Goal: Task Accomplishment & Management: Manage account settings

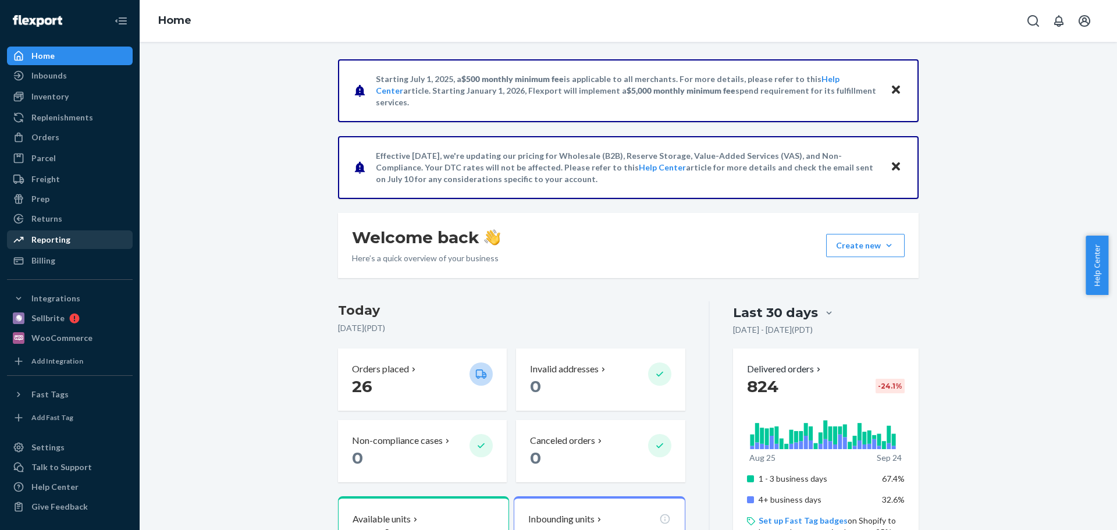
click at [78, 243] on div "Reporting" at bounding box center [69, 240] width 123 height 16
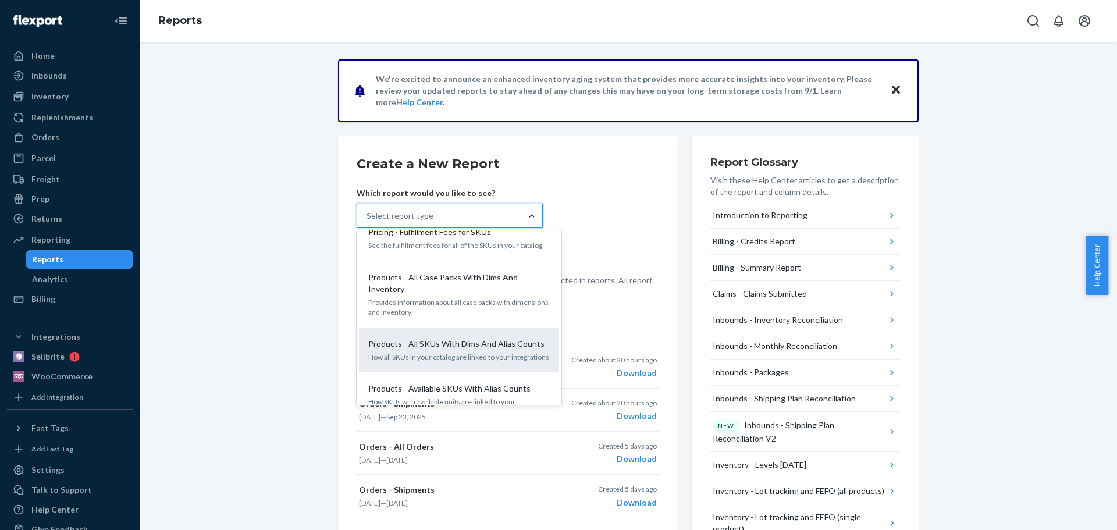
scroll to position [640, 0]
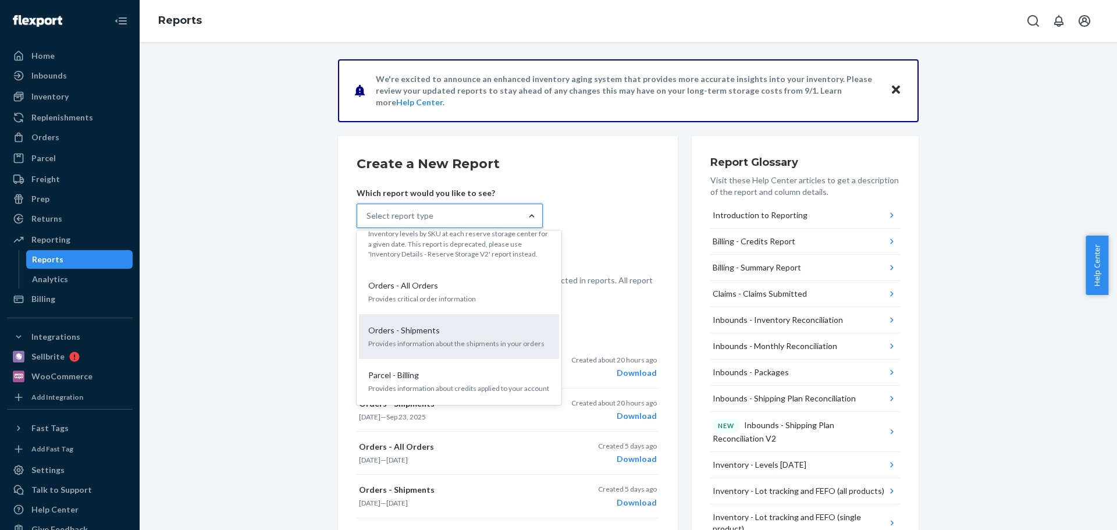
click at [430, 325] on p "Orders - Shipments" at bounding box center [404, 331] width 72 height 12
click at [368, 222] on input "option Orders - Shipments focused, 15 of 27. 27 results available. Use Up and D…" at bounding box center [366, 216] width 1 height 12
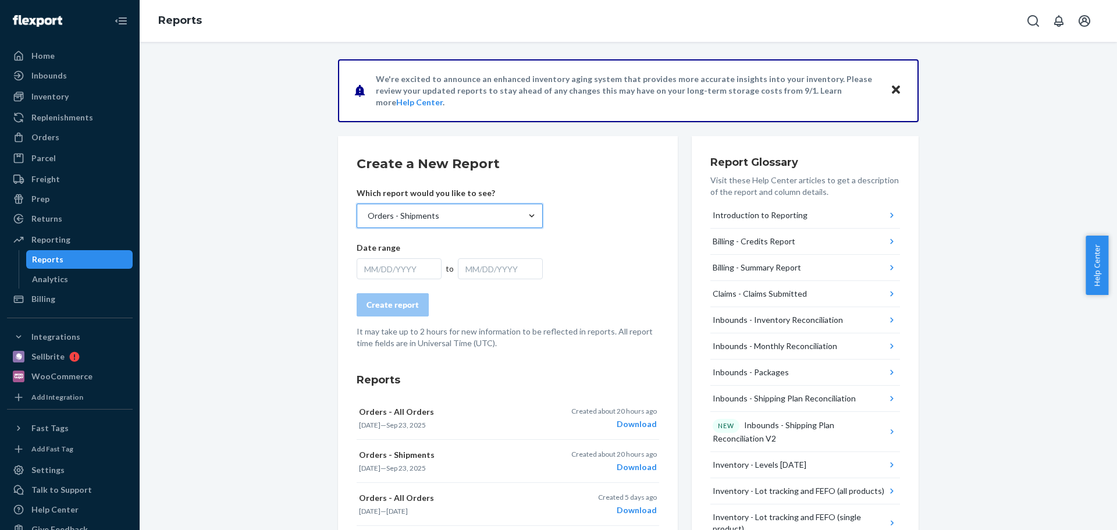
click at [396, 270] on div "MM/DD/YYYY" at bounding box center [399, 268] width 85 height 21
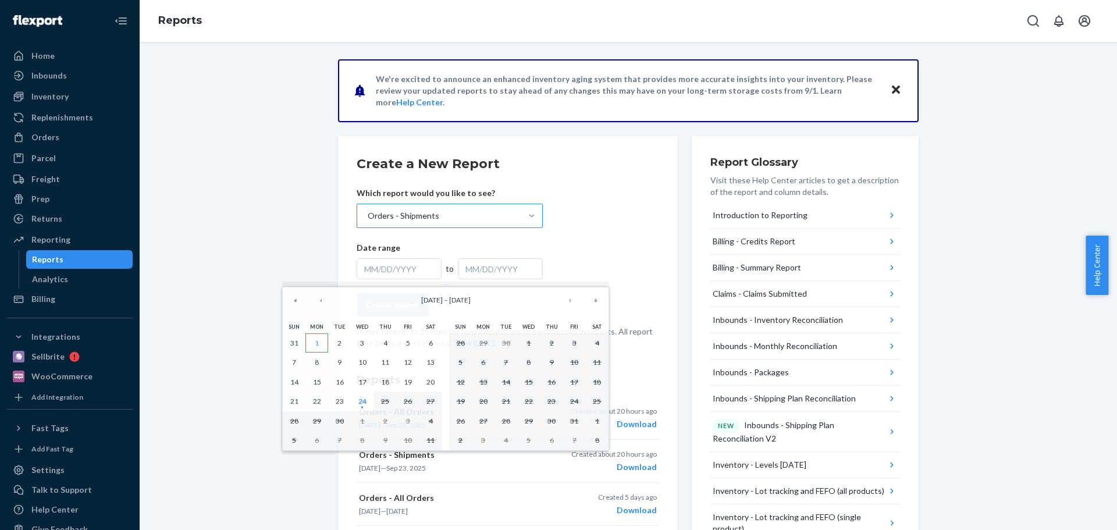
click at [318, 344] on abbr "1" at bounding box center [317, 343] width 4 height 9
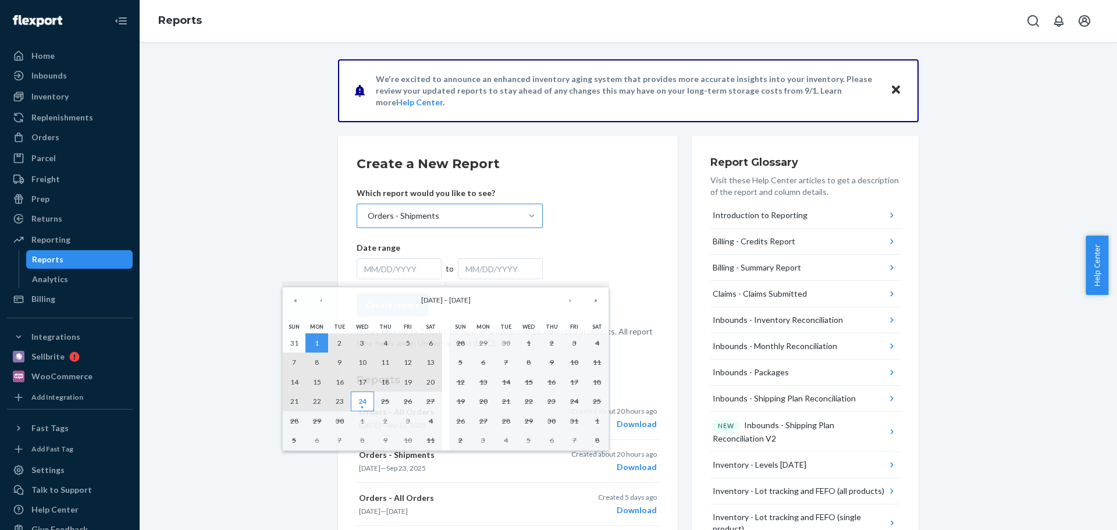
click at [365, 403] on abbr "24" at bounding box center [362, 401] width 8 height 9
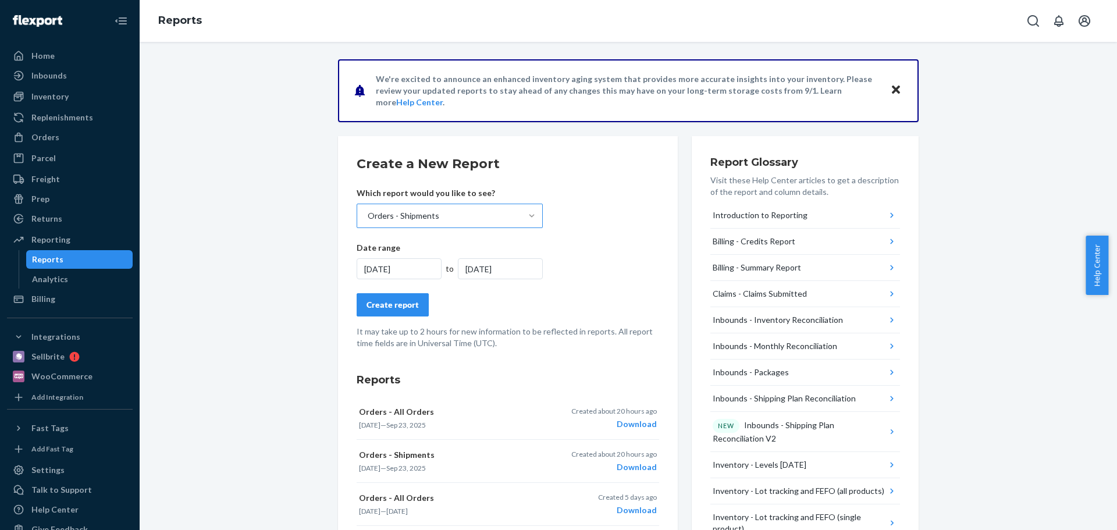
click at [385, 305] on div "Create report" at bounding box center [392, 305] width 52 height 12
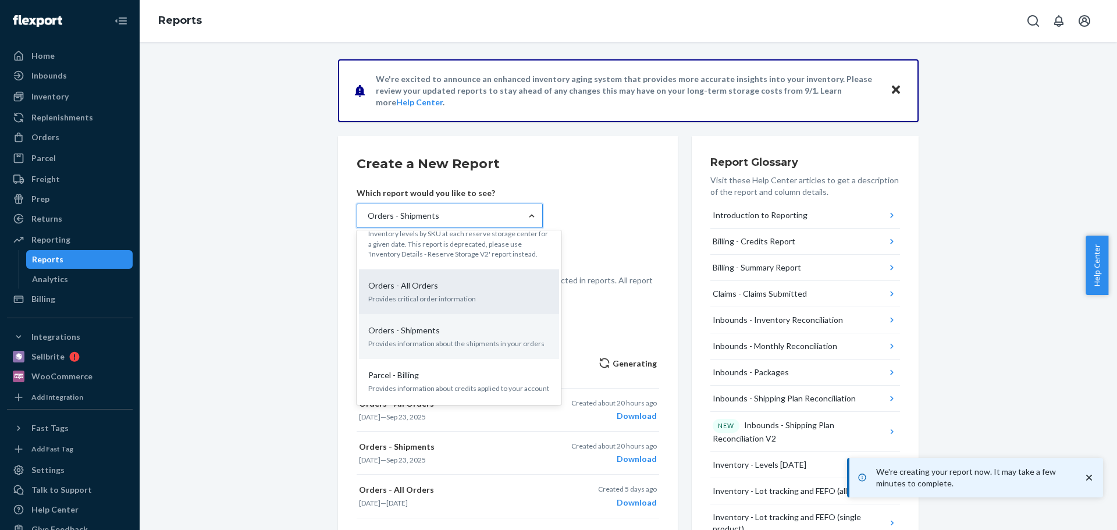
click at [472, 294] on p "Provides critical order information" at bounding box center [458, 299] width 181 height 10
click at [368, 222] on input "option Orders - Shipments, selected. option Orders - All Orders focused, 14 of …" at bounding box center [366, 216] width 1 height 12
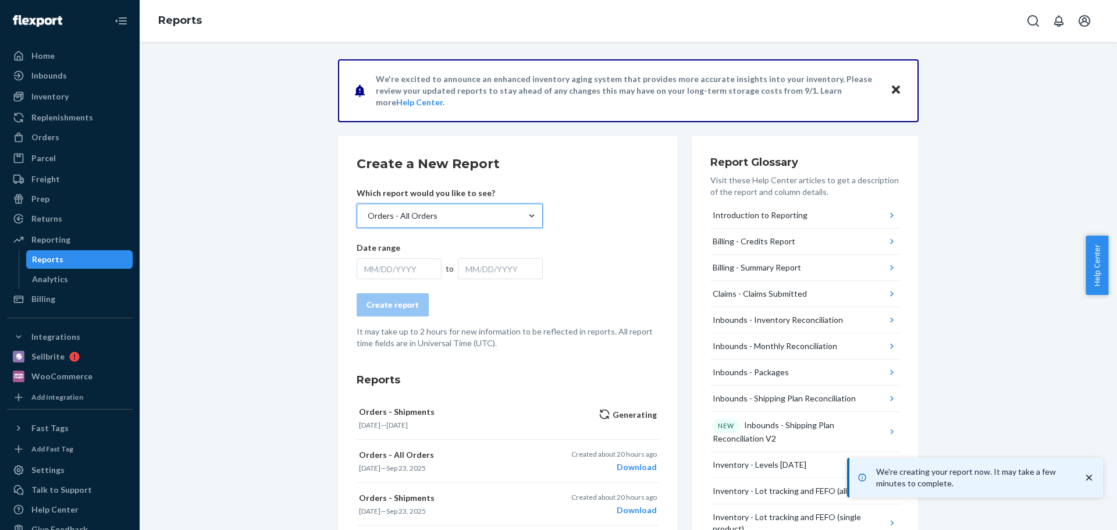
click at [406, 268] on div "MM/DD/YYYY" at bounding box center [399, 268] width 85 height 21
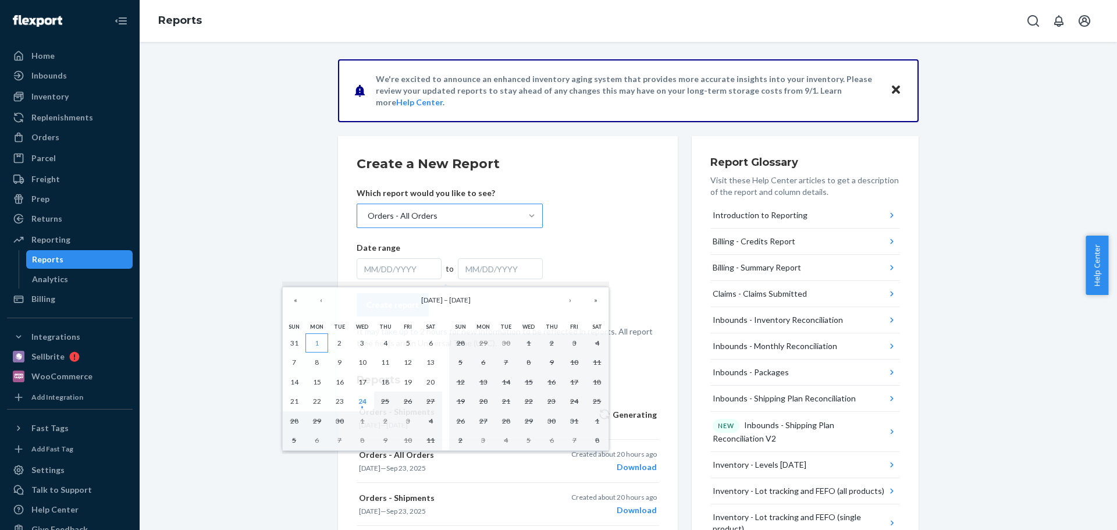
click at [315, 343] on abbr "1" at bounding box center [317, 343] width 4 height 9
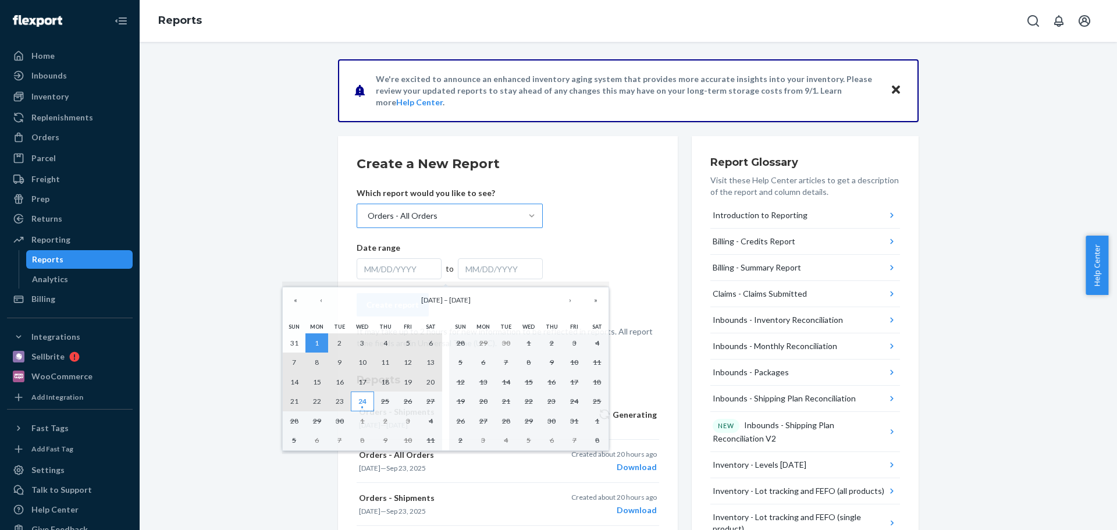
click at [361, 401] on abbr "24" at bounding box center [362, 401] width 8 height 9
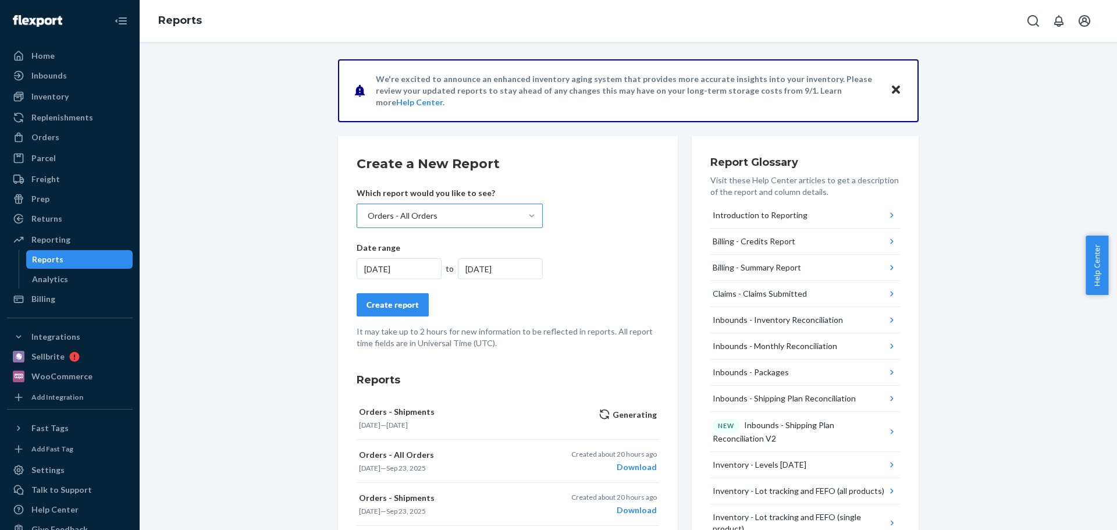
click at [410, 309] on div "Create report" at bounding box center [392, 305] width 52 height 12
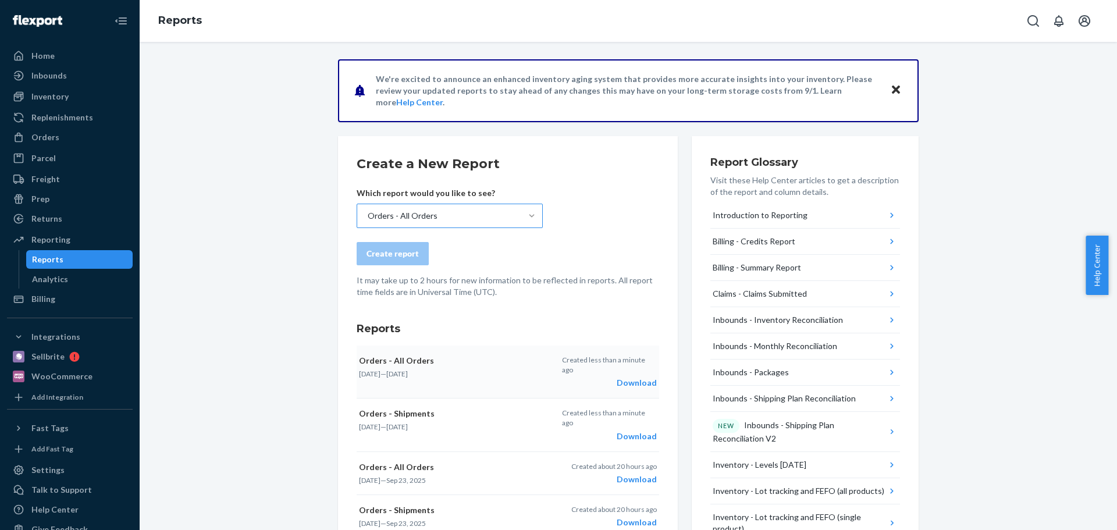
click at [633, 377] on div "Download" at bounding box center [609, 383] width 95 height 12
click at [637, 430] on div "Download" at bounding box center [609, 436] width 95 height 12
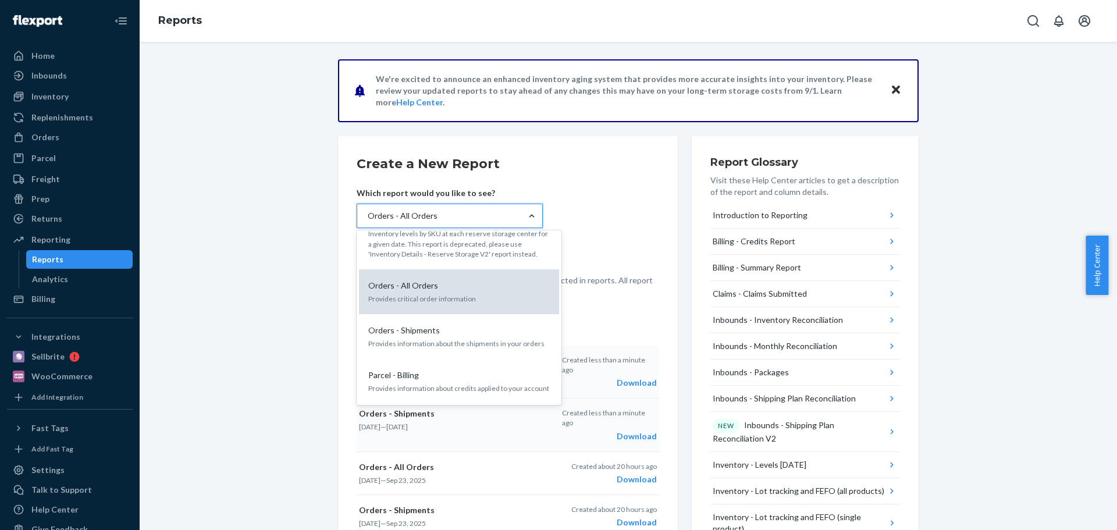
click at [444, 294] on p "Provides critical order information" at bounding box center [458, 299] width 181 height 10
click at [368, 222] on input "option Orders - All Orders, selected. option Orders - All Orders focused, 14 of…" at bounding box center [366, 216] width 1 height 12
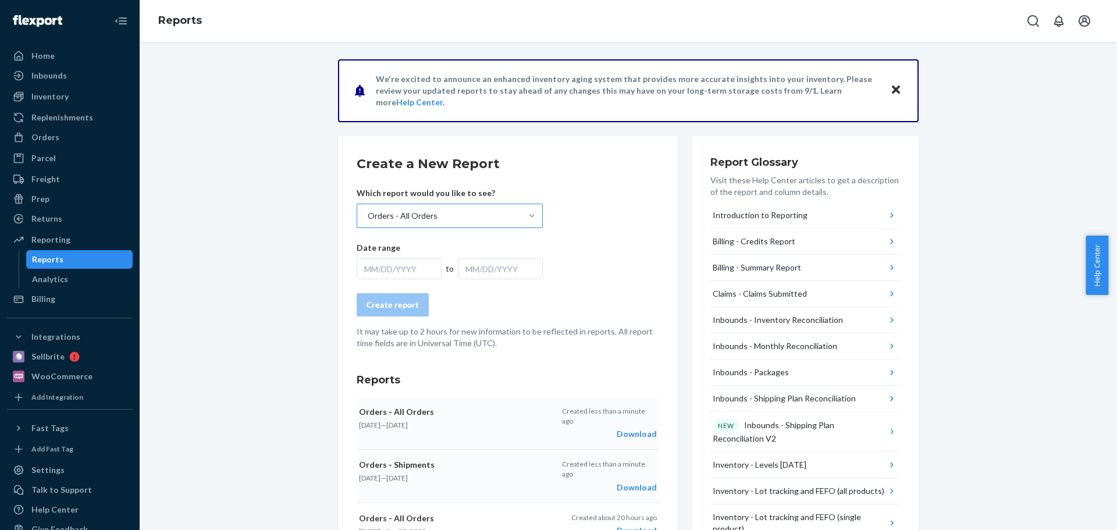
click at [369, 266] on div "MM/DD/YYYY" at bounding box center [399, 268] width 85 height 21
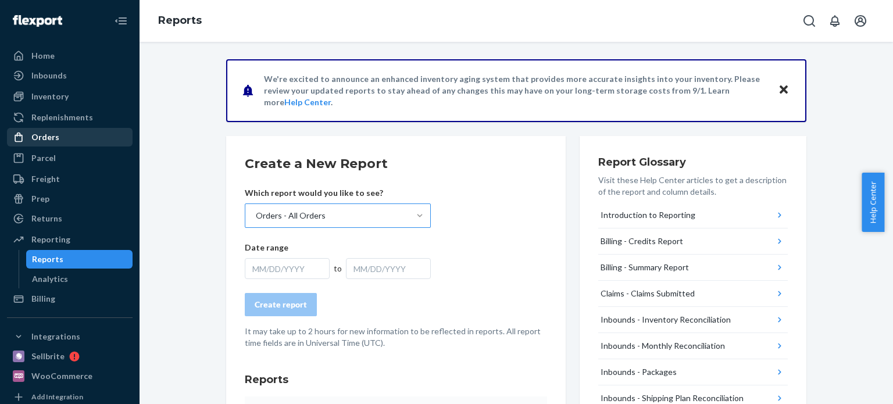
click at [52, 136] on div "Orders" at bounding box center [45, 137] width 28 height 12
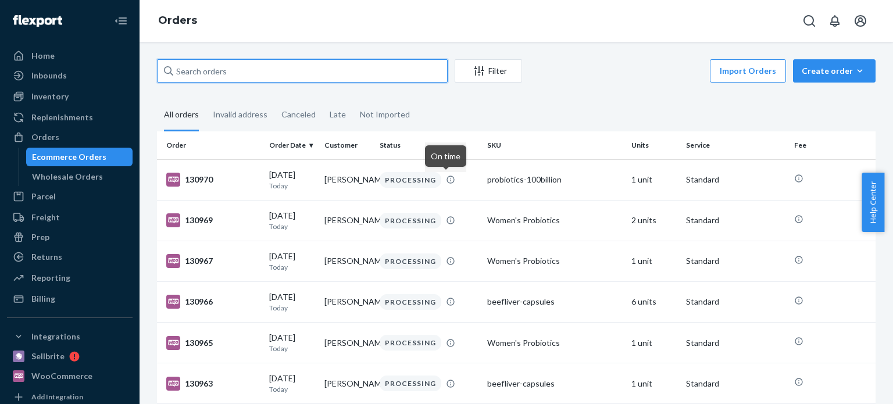
click at [247, 73] on input "text" at bounding box center [302, 70] width 291 height 23
paste input "130970"
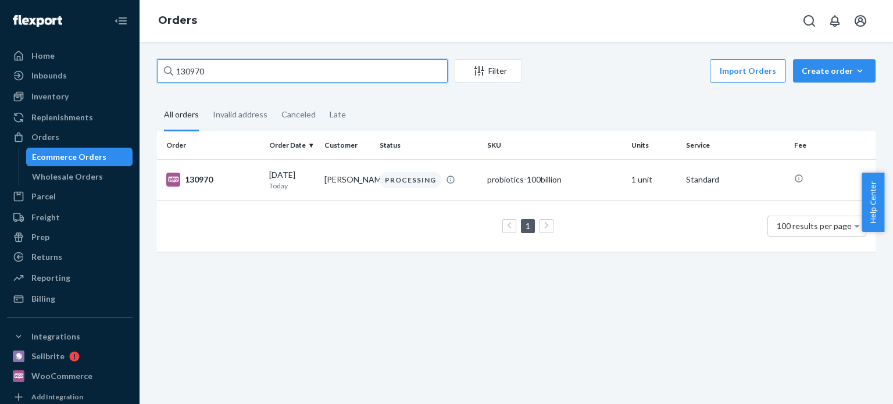
drag, startPoint x: 218, startPoint y: 70, endPoint x: 127, endPoint y: 53, distance: 92.4
click at [127, 53] on div "Home Inbounds Shipping Plans Problems Inventory Products Replenishments Orders …" at bounding box center [446, 202] width 893 height 404
paste input "69"
click at [214, 69] on input "130969" at bounding box center [302, 70] width 291 height 23
drag, startPoint x: 216, startPoint y: 71, endPoint x: 163, endPoint y: 65, distance: 53.9
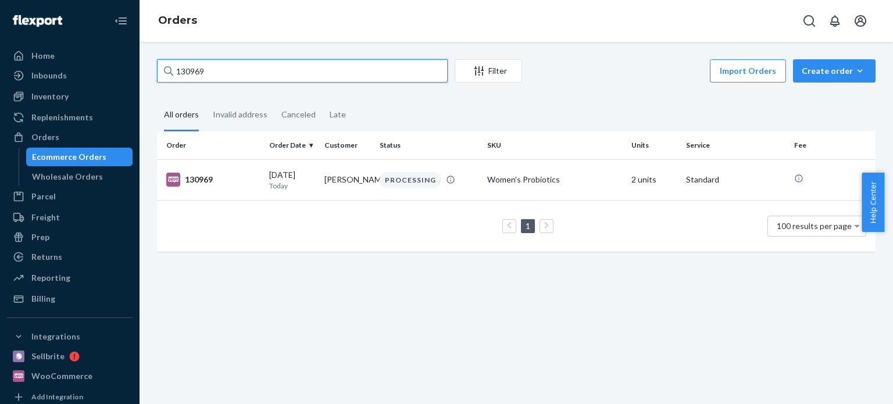
click at [163, 65] on input "130969" at bounding box center [302, 70] width 291 height 23
paste input "7"
drag, startPoint x: 218, startPoint y: 73, endPoint x: 162, endPoint y: 62, distance: 57.4
click at [162, 62] on input "130967" at bounding box center [302, 70] width 291 height 23
paste input "6"
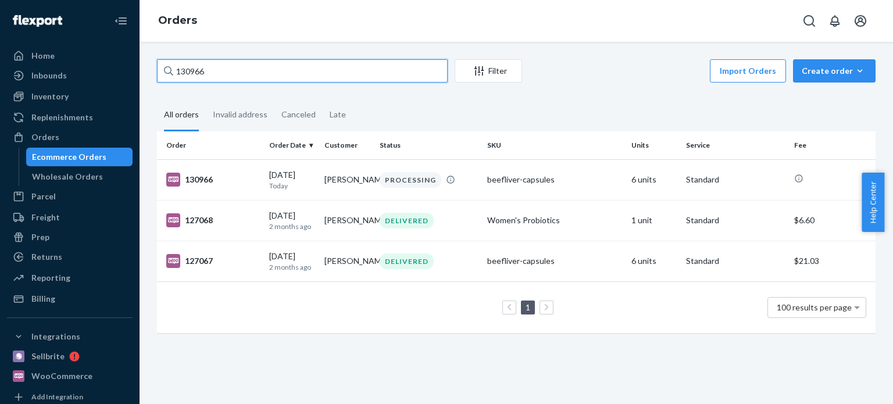
drag, startPoint x: 232, startPoint y: 65, endPoint x: 141, endPoint y: 66, distance: 90.7
click at [141, 66] on div "130966 Filter Import Orders Create order Ecommerce order Removal order All orde…" at bounding box center [517, 223] width 754 height 362
click at [236, 73] on input "130966" at bounding box center [302, 70] width 291 height 23
drag, startPoint x: 235, startPoint y: 72, endPoint x: 176, endPoint y: 72, distance: 59.3
click at [176, 72] on input "130966" at bounding box center [302, 70] width 291 height 23
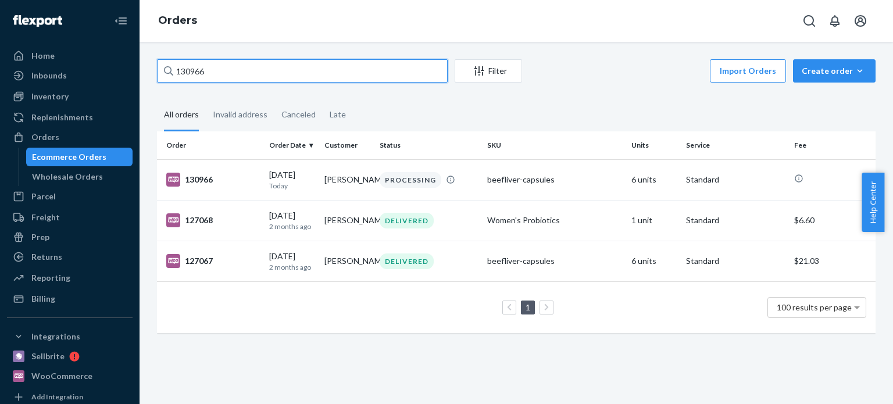
paste input "5"
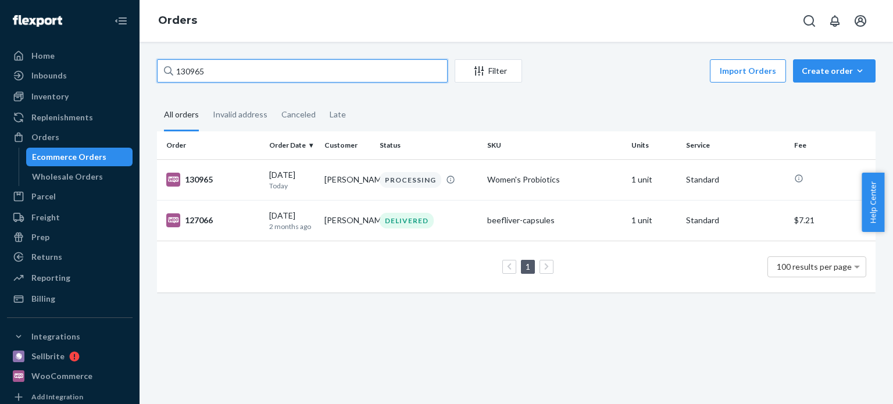
drag, startPoint x: 210, startPoint y: 72, endPoint x: 154, endPoint y: 72, distance: 55.8
click at [154, 72] on div "130965 Filter Import Orders Create order Ecommerce order Removal order All orde…" at bounding box center [516, 181] width 736 height 245
paste input "3"
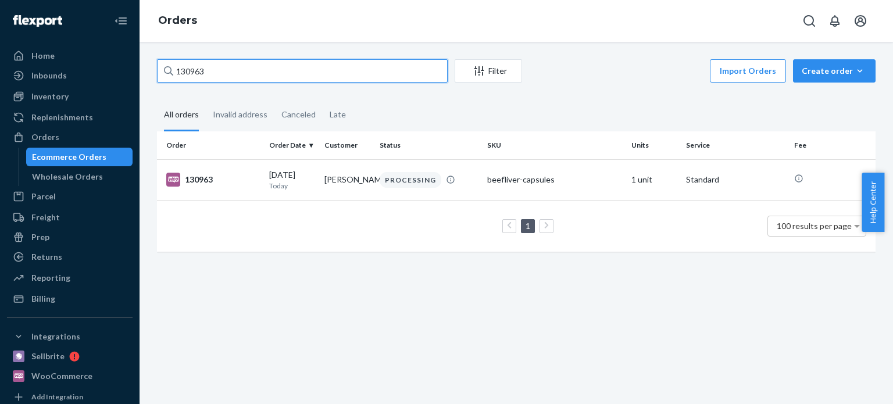
drag, startPoint x: 225, startPoint y: 76, endPoint x: 152, endPoint y: 69, distance: 72.5
click at [152, 69] on div "130963 Filter Import Orders Create order Ecommerce order Removal order All orde…" at bounding box center [516, 161] width 736 height 204
paste input "1"
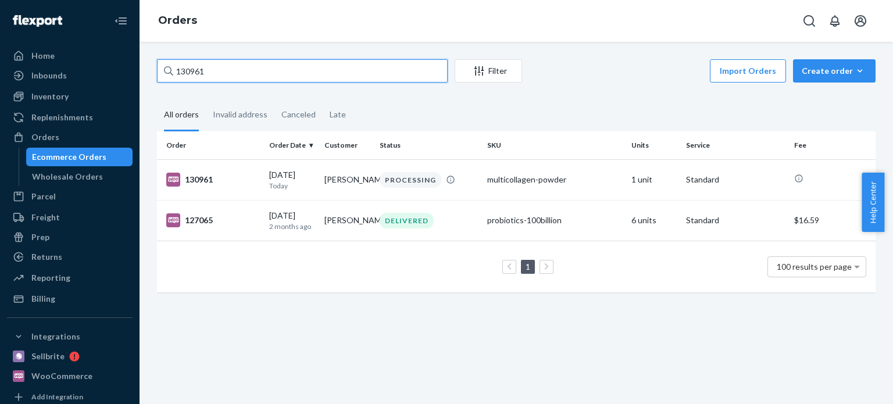
type input "130961"
